Goal: Task Accomplishment & Management: Use online tool/utility

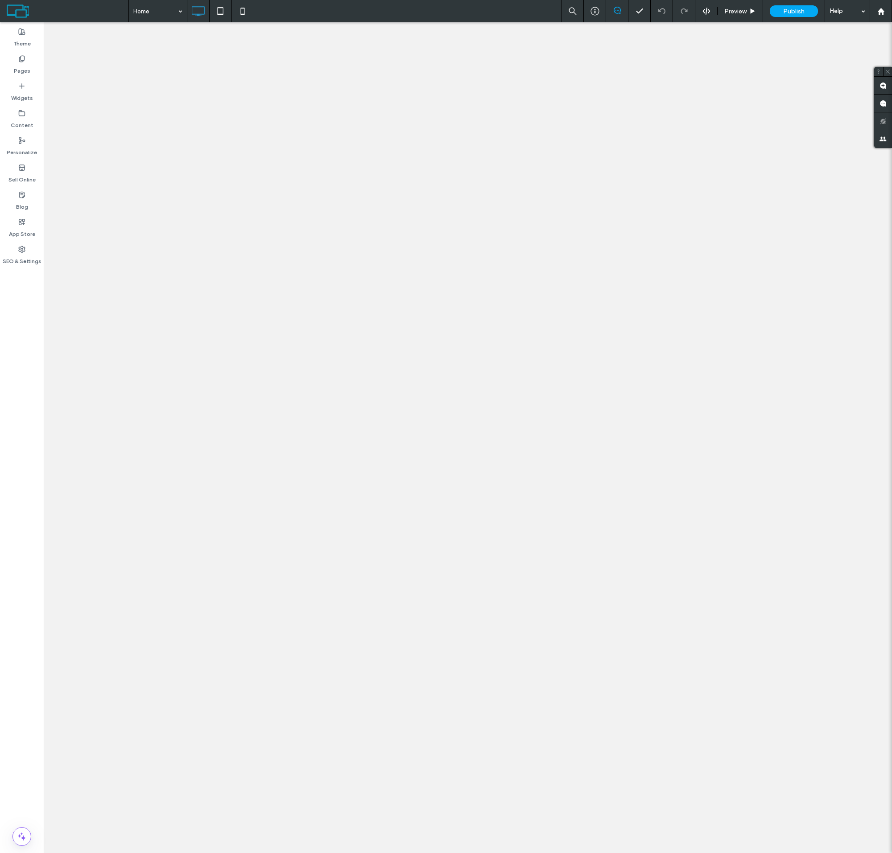
click at [22, 173] on label "Sell Online" at bounding box center [21, 177] width 27 height 12
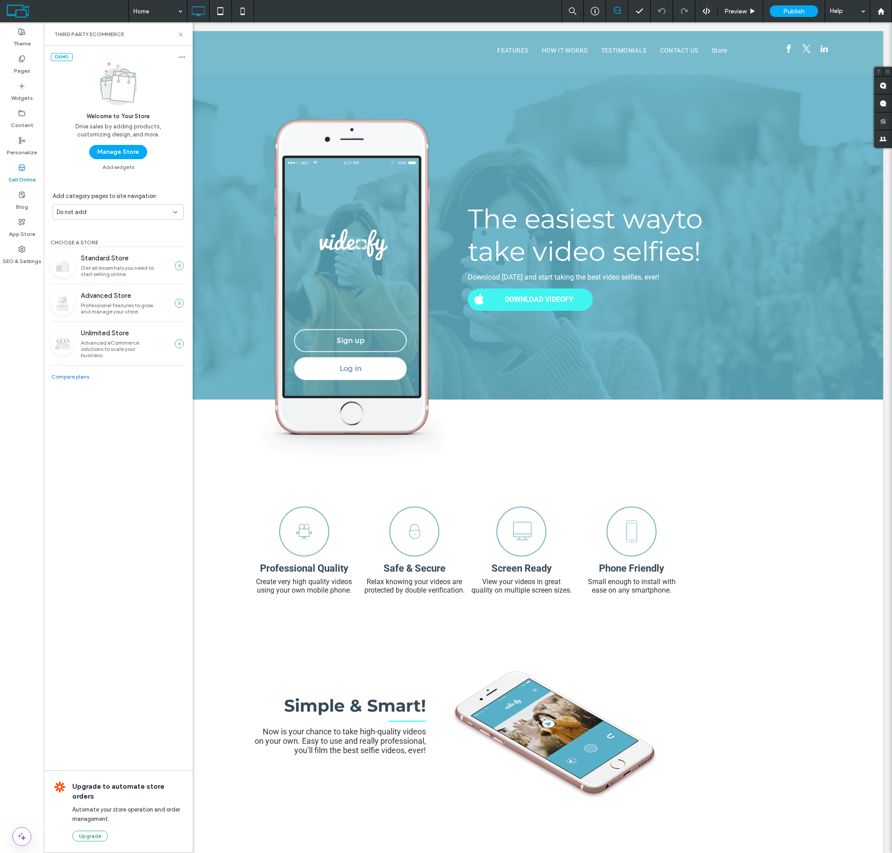
click at [118, 152] on button "Manage Store" at bounding box center [118, 152] width 58 height 14
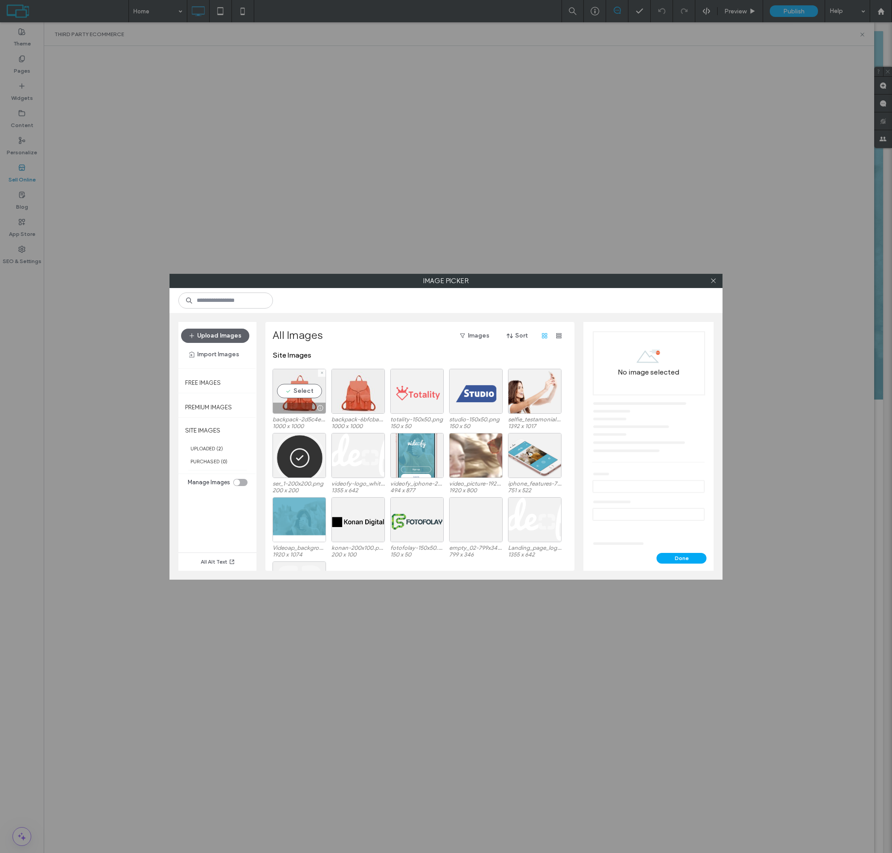
click at [299, 398] on div "Select" at bounding box center [299, 391] width 54 height 45
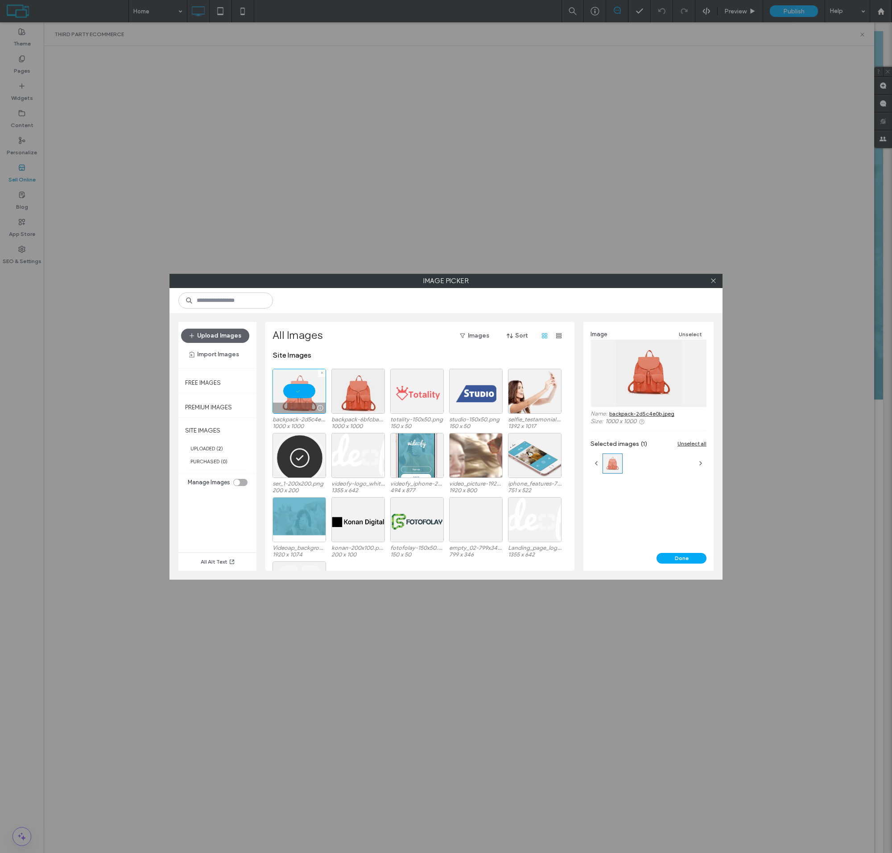
click at [681, 558] on button "Done" at bounding box center [681, 558] width 50 height 11
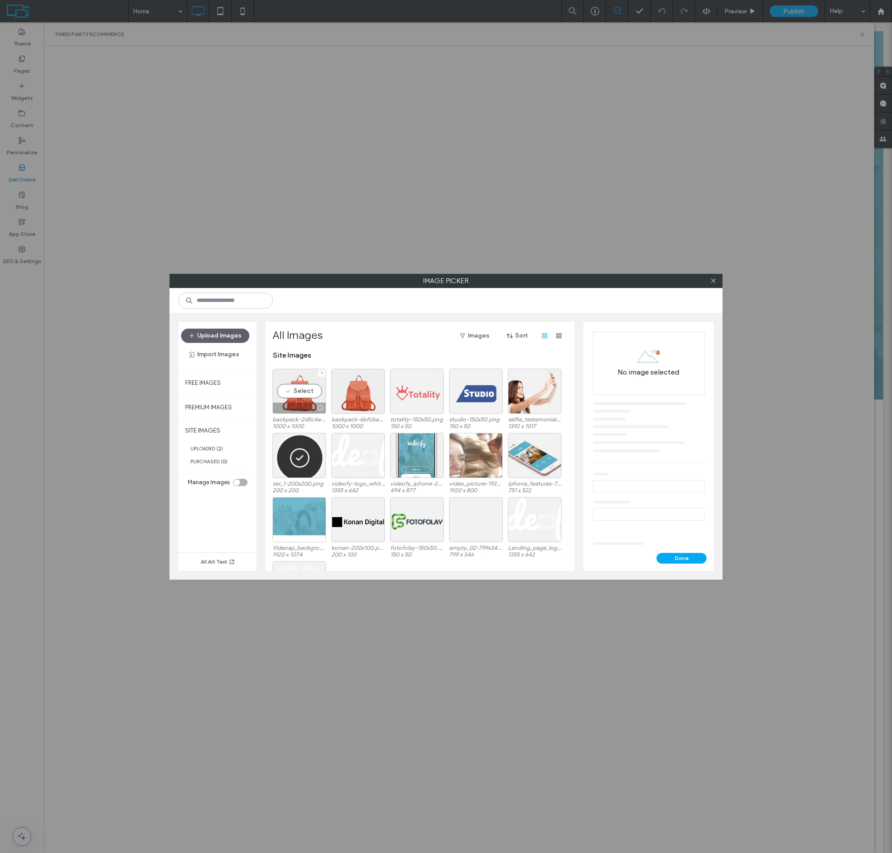
click at [299, 398] on div "Select" at bounding box center [299, 391] width 54 height 45
click at [681, 558] on button "Done" at bounding box center [681, 558] width 50 height 11
click at [299, 398] on div at bounding box center [299, 391] width 54 height 45
click at [681, 558] on button "Done" at bounding box center [681, 558] width 50 height 11
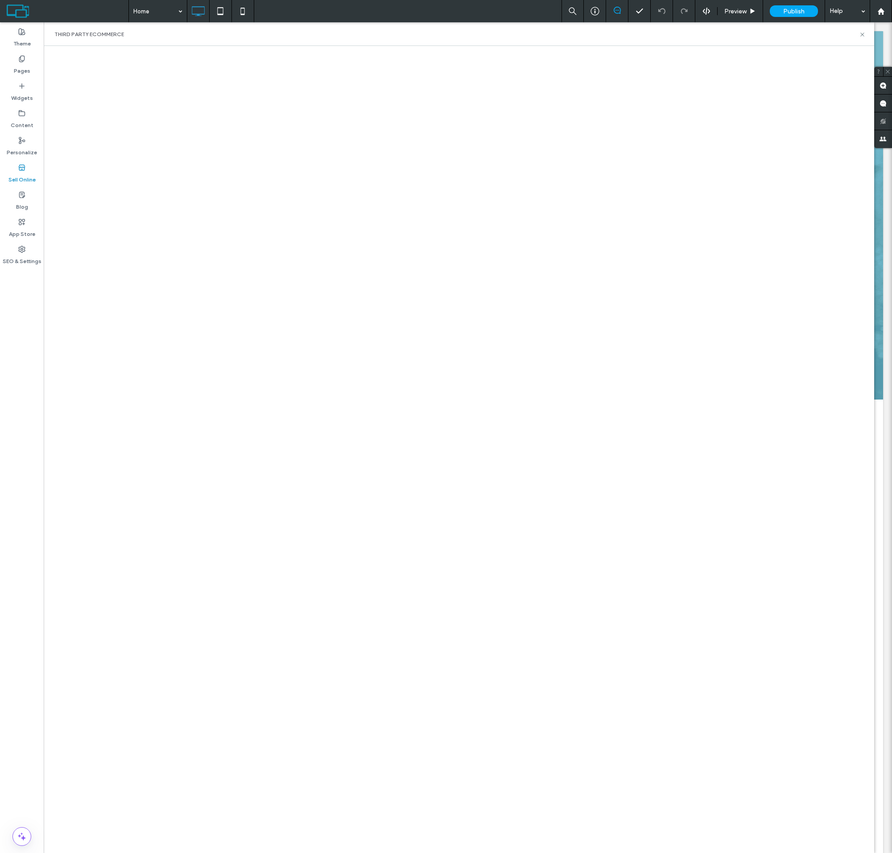
click at [803, 0] on html ".wqwq-1{fill:#231f20;} .cls-1q, .cls-2q { fill-rule: evenodd; } .cls-2q { fill:…" at bounding box center [446, 426] width 892 height 853
